Goal: Navigation & Orientation: Find specific page/section

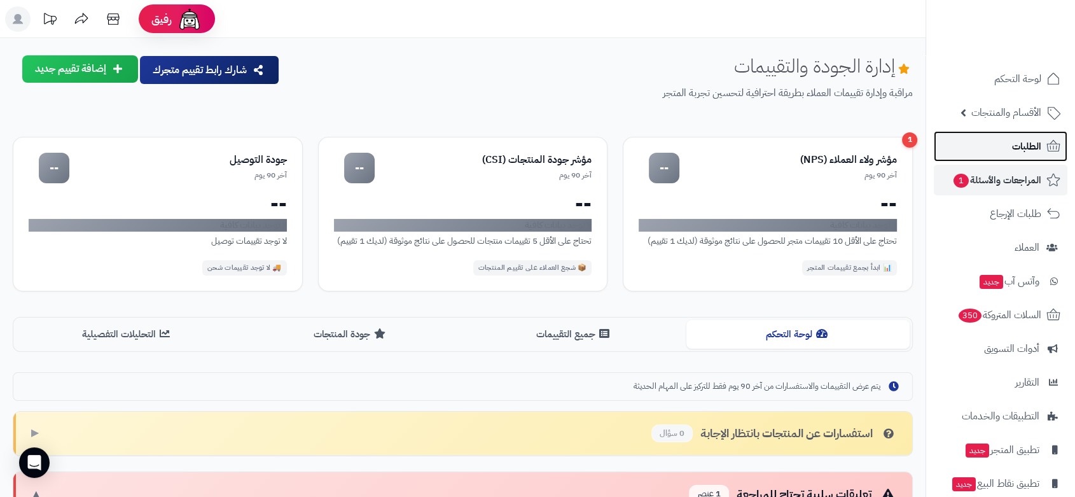
click at [1029, 141] on span "الطلبات" at bounding box center [1026, 146] width 29 height 18
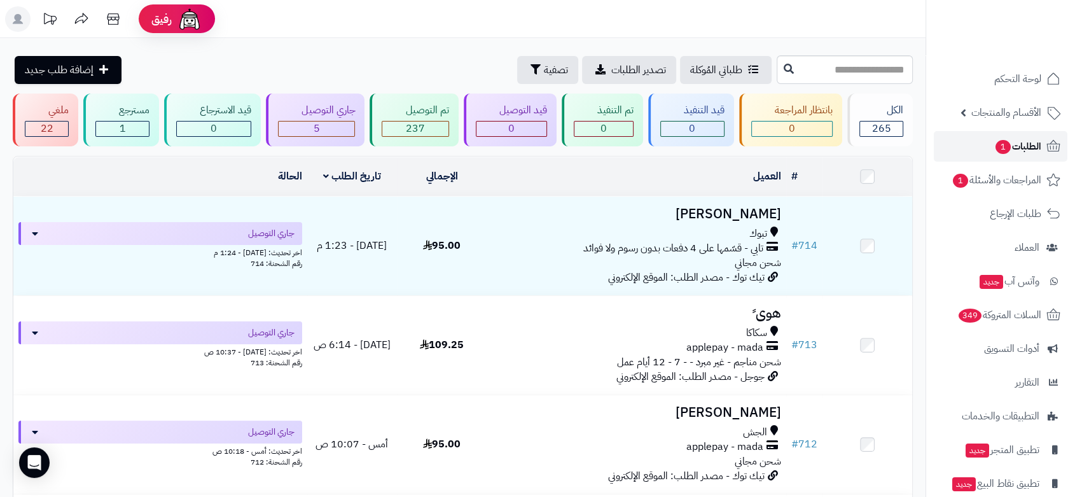
click at [1038, 141] on span "الطلبات 1" at bounding box center [1017, 146] width 47 height 18
